Goal: Task Accomplishment & Management: Use online tool/utility

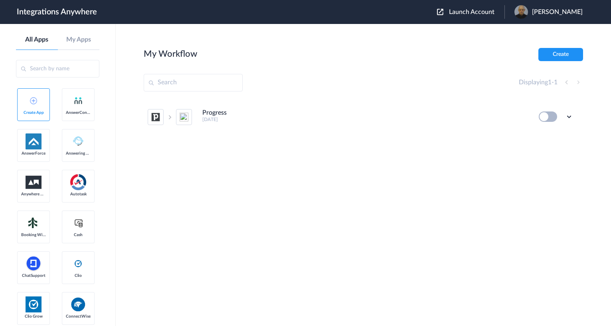
click at [273, 308] on section "My Workflow Create Displaying 1 - 1 Progress [DATE] Edit Task history Delete" at bounding box center [363, 199] width 439 height 302
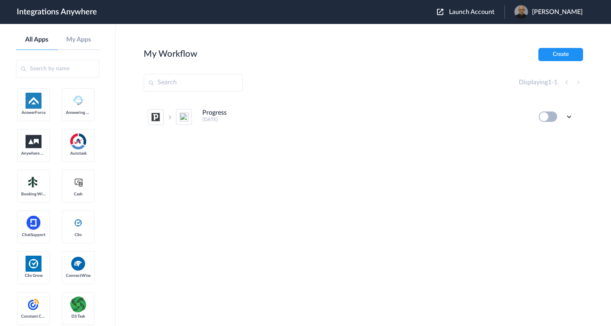
scroll to position [40, 0]
click at [54, 65] on input "text" at bounding box center [57, 69] width 83 height 18
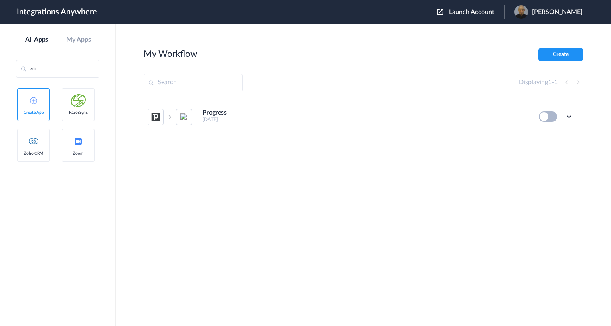
scroll to position [0, 0]
type input "zoho"
click at [87, 105] on link "Zoho CRM" at bounding box center [78, 104] width 33 height 33
click at [191, 86] on input "text" at bounding box center [193, 83] width 99 height 18
paste input "8778152008"
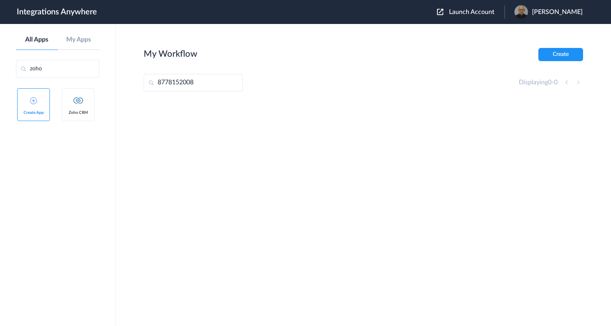
type input "8778152008"
click at [478, 14] on span "Launch Account" at bounding box center [471, 12] width 45 height 6
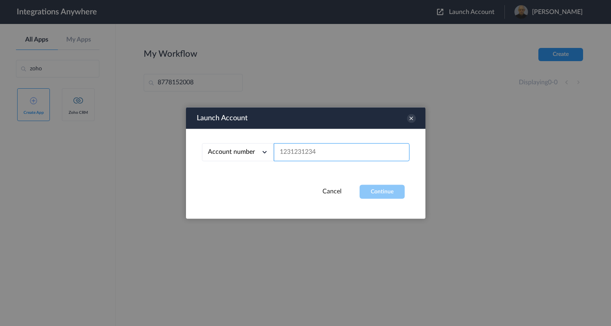
click at [352, 153] on input "text" at bounding box center [342, 152] width 136 height 18
paste input "8778152008"
type input "8778152008"
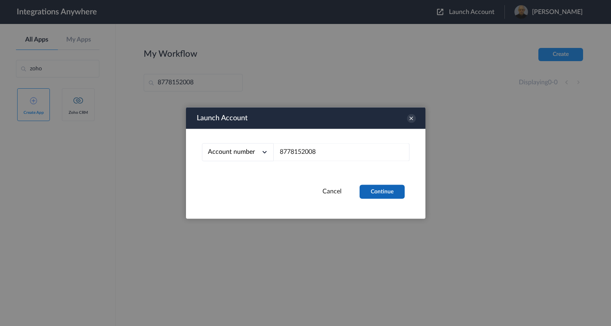
click at [383, 196] on button "Continue" at bounding box center [382, 192] width 45 height 14
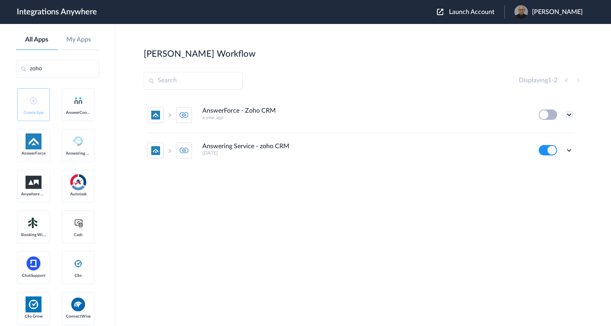
click at [571, 113] on icon at bounding box center [569, 115] width 8 height 8
click at [548, 145] on link "Task history" at bounding box center [546, 148] width 38 height 6
click at [566, 221] on section "Simon's Workflow Create Displaying 1 - 2 AnswerForce - Zoho CRM a year ago Edit…" at bounding box center [363, 199] width 439 height 302
click at [569, 148] on icon at bounding box center [569, 150] width 8 height 8
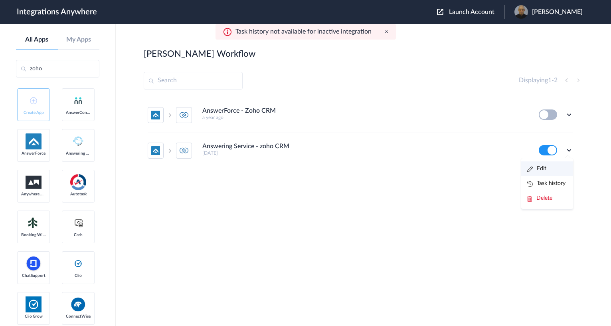
click at [551, 166] on li "Edit" at bounding box center [547, 168] width 52 height 15
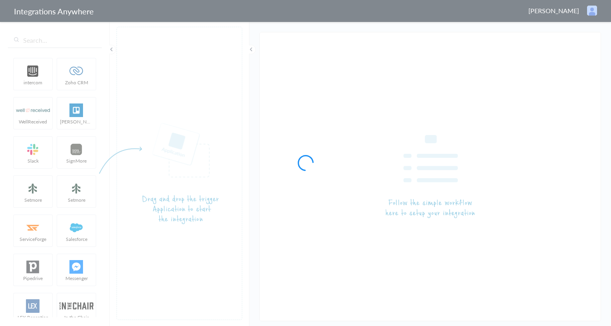
type input "Answering Service - zoho CRM"
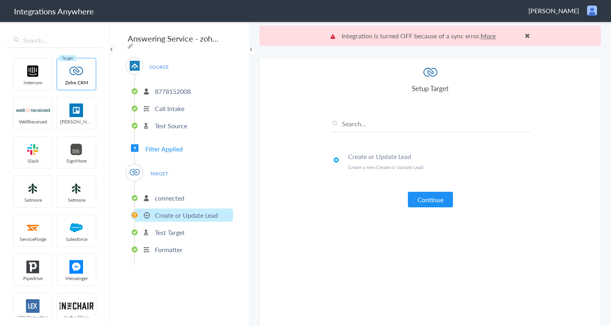
drag, startPoint x: 585, startPoint y: 183, endPoint x: 579, endPoint y: 183, distance: 5.6
click at [585, 183] on section "Select Account 8778152008 Rename Delete (7 years ago) + connect Continue Setup …" at bounding box center [430, 201] width 342 height 289
click at [487, 36] on link "More" at bounding box center [487, 35] width 15 height 9
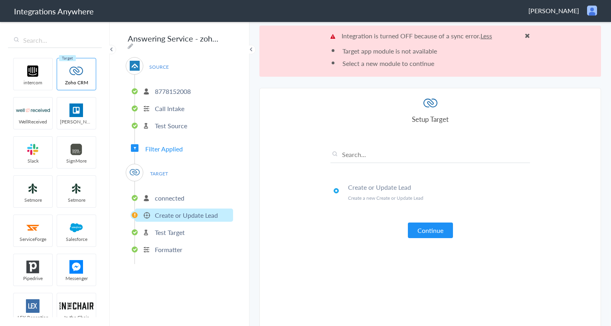
click at [566, 179] on section "Select Account 8778152008 Rename Delete (7 years ago) + connect Continue Setup …" at bounding box center [430, 232] width 342 height 289
click at [526, 35] on span at bounding box center [527, 35] width 5 height 6
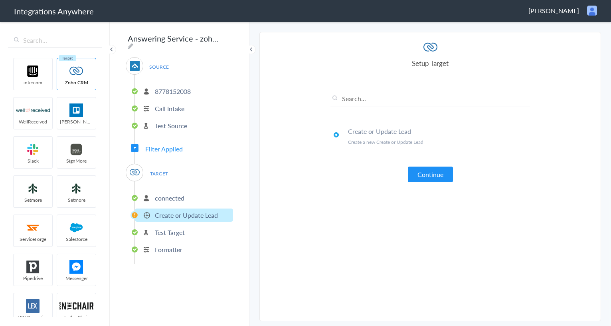
click at [180, 229] on p "Test Target" at bounding box center [170, 231] width 30 height 9
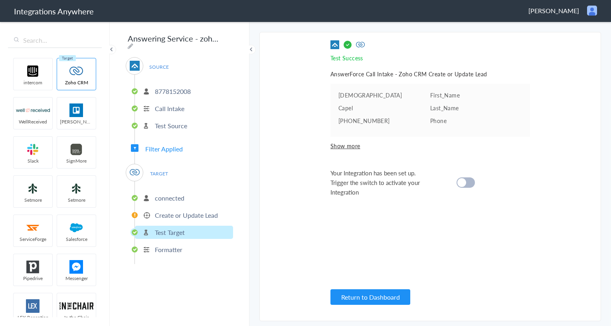
click at [462, 183] on cite at bounding box center [461, 182] width 9 height 9
click at [471, 181] on div at bounding box center [466, 182] width 18 height 10
click at [470, 183] on div at bounding box center [466, 182] width 18 height 10
click at [362, 298] on button "Return to Dashboard" at bounding box center [370, 297] width 80 height 16
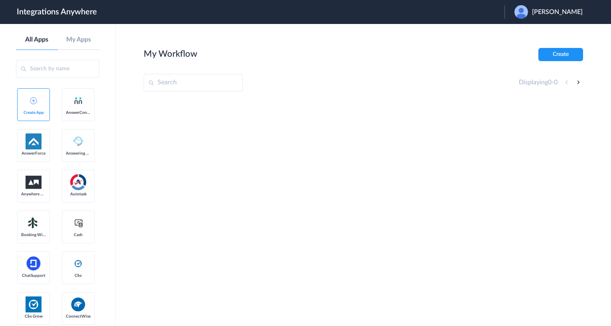
click at [558, 14] on span "Simon Ruderman" at bounding box center [557, 12] width 51 height 8
click at [526, 34] on link "Logout" at bounding box center [518, 33] width 17 height 6
click at [192, 82] on input "text" at bounding box center [193, 83] width 99 height 18
paste input "8778152008"
type input "8778152008"
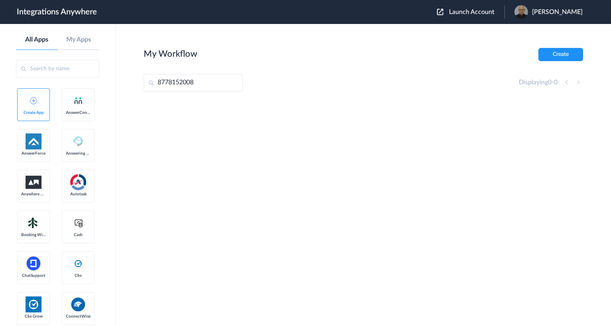
click at [492, 11] on span "Launch Account" at bounding box center [471, 12] width 45 height 6
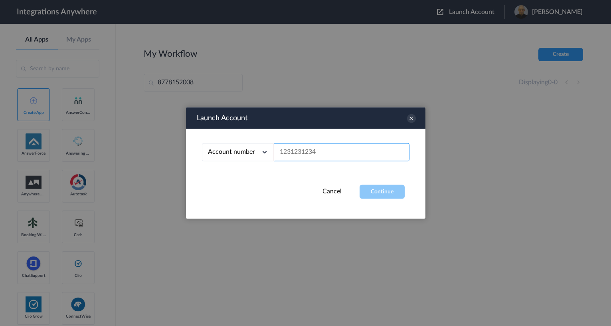
click at [338, 155] on input "text" at bounding box center [342, 152] width 136 height 18
paste input "8778152008"
type input "8778152008"
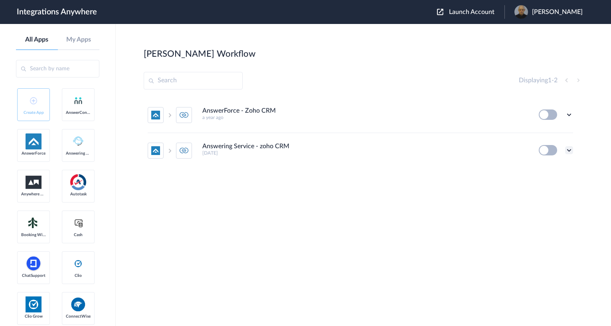
click at [571, 149] on icon at bounding box center [569, 150] width 8 height 8
click at [551, 180] on li "Task history" at bounding box center [547, 183] width 52 height 15
click at [569, 149] on icon at bounding box center [569, 150] width 8 height 8
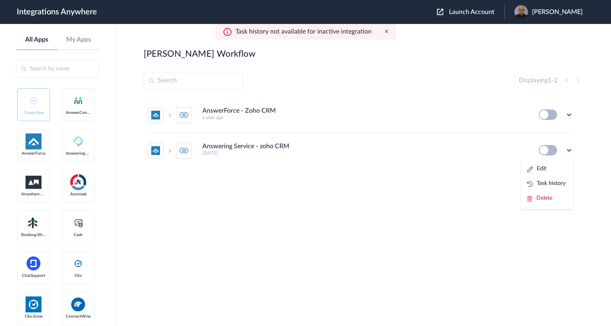
click at [340, 200] on div "AnswerForce - Zoho CRM a year ago Edit Task history Delete Answering Service - …" at bounding box center [363, 157] width 439 height 120
click at [543, 150] on button at bounding box center [548, 150] width 18 height 10
